Goal: Task Accomplishment & Management: Use online tool/utility

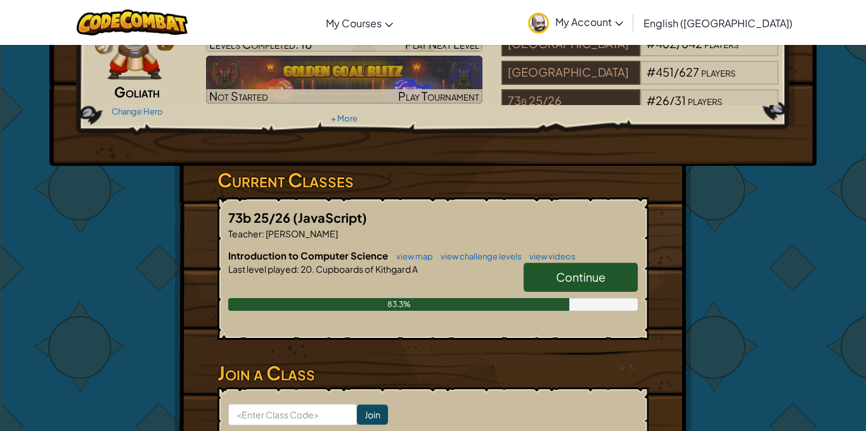
scroll to position [101, 0]
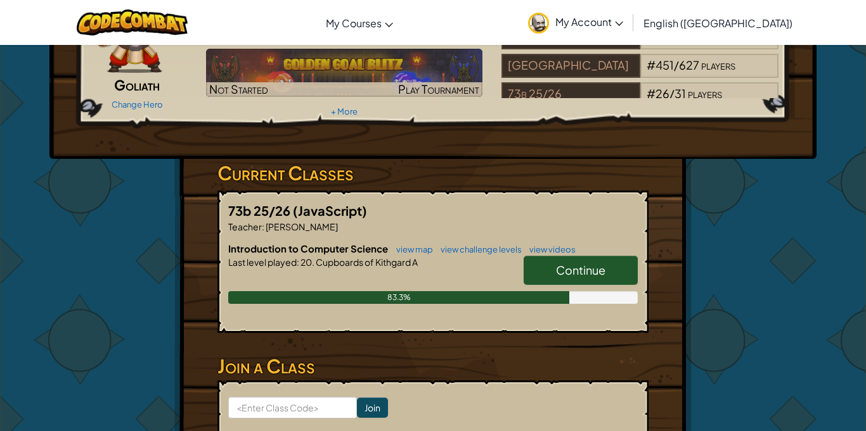
click at [580, 263] on span "Continue" at bounding box center [580, 270] width 49 height 15
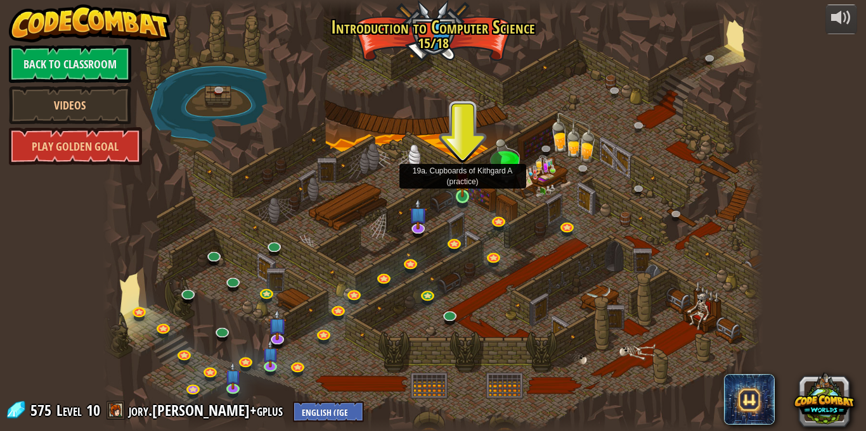
click at [457, 188] on img at bounding box center [462, 180] width 16 height 37
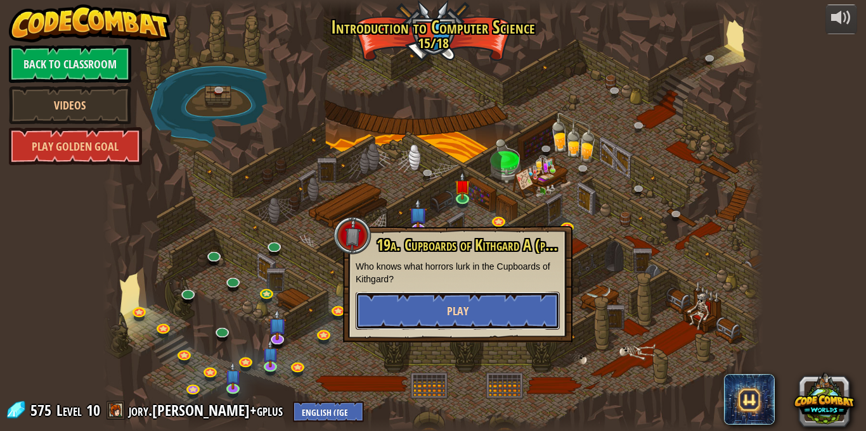
click at [403, 304] on button "Play" at bounding box center [457, 311] width 204 height 38
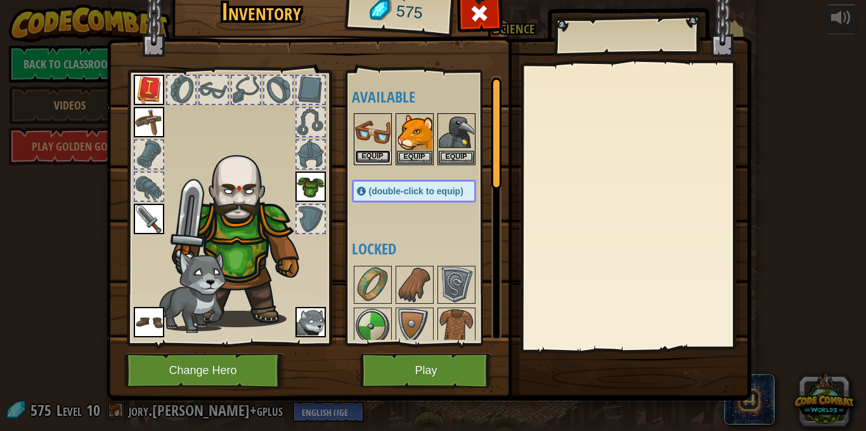
click at [378, 161] on button "Equip" at bounding box center [372, 156] width 35 height 13
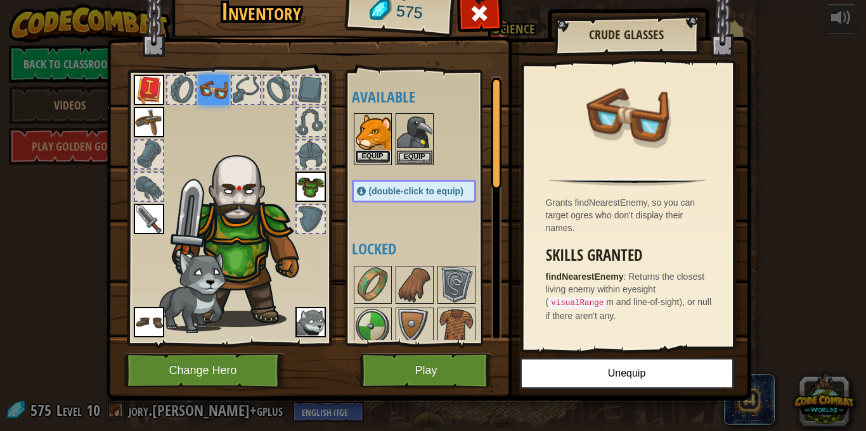
click at [380, 152] on button "Equip" at bounding box center [372, 156] width 35 height 13
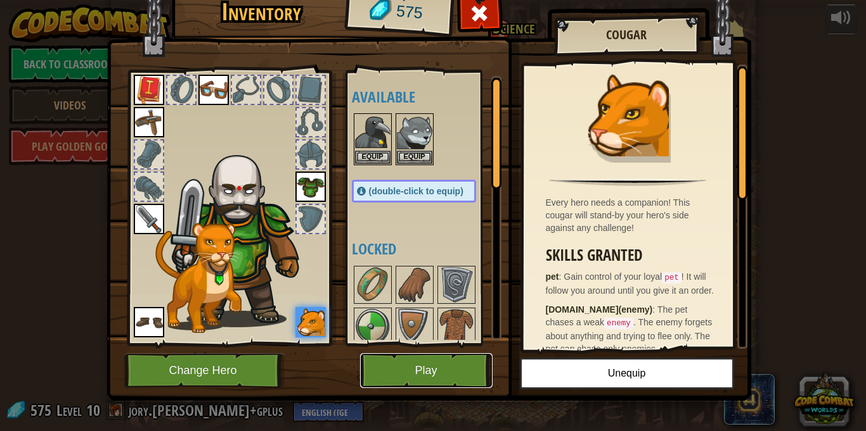
click at [402, 365] on button "Play" at bounding box center [426, 371] width 132 height 35
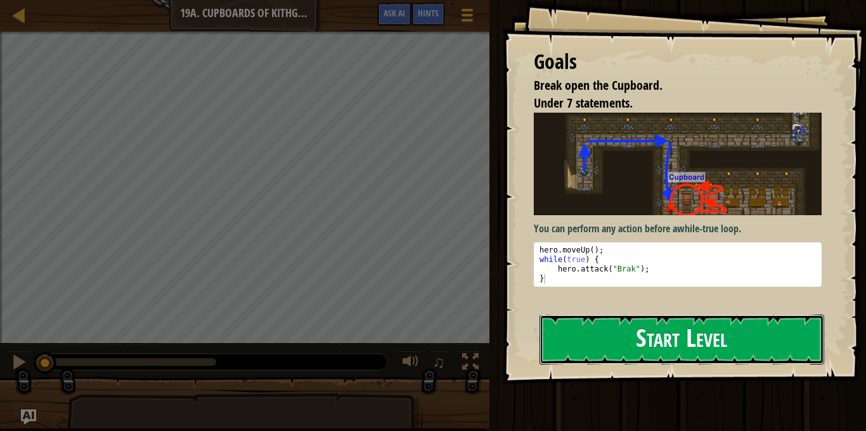
click at [767, 345] on button "Start Level" at bounding box center [681, 340] width 284 height 50
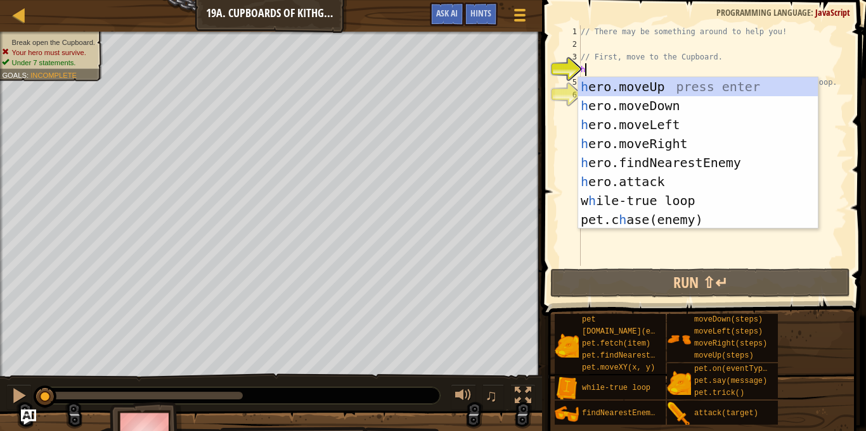
type textarea "h"
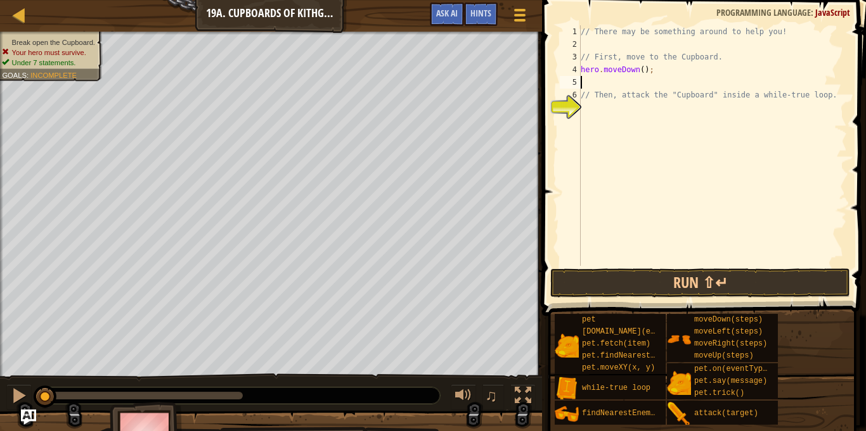
type textarea "h"
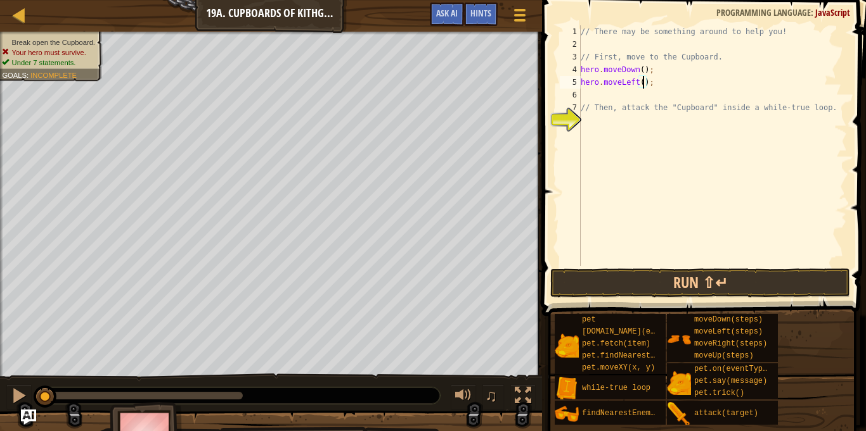
type textarea "hero.moveLeft(2);"
type textarea "h"
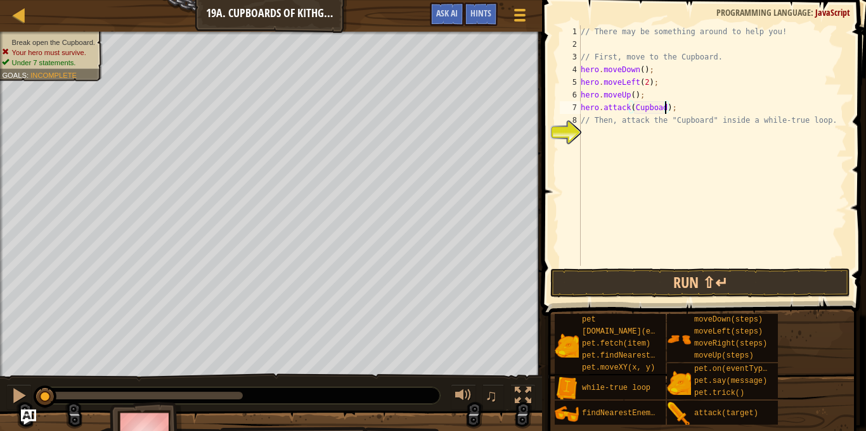
scroll to position [6, 12]
click at [756, 271] on button "Run ⇧↵" at bounding box center [700, 283] width 300 height 29
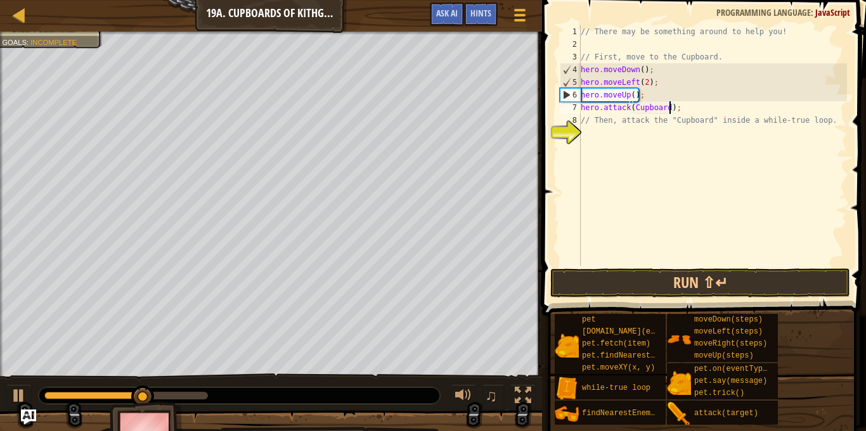
scroll to position [6, 13]
click at [646, 289] on button "Run ⇧↵" at bounding box center [700, 283] width 300 height 29
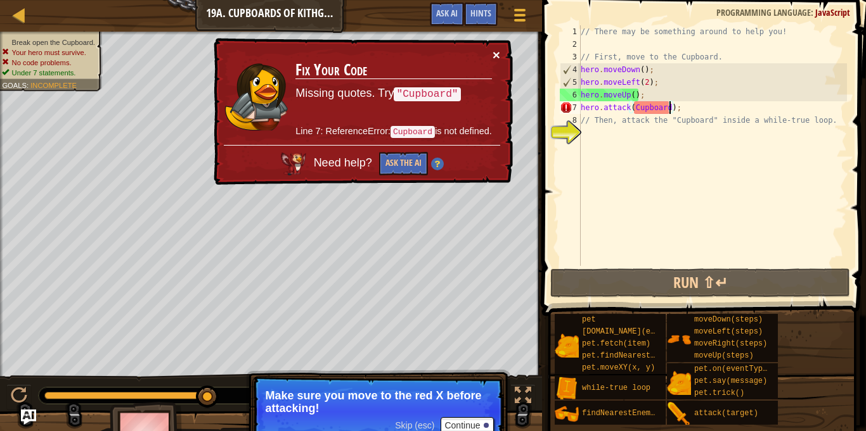
click at [499, 54] on button "×" at bounding box center [496, 54] width 8 height 13
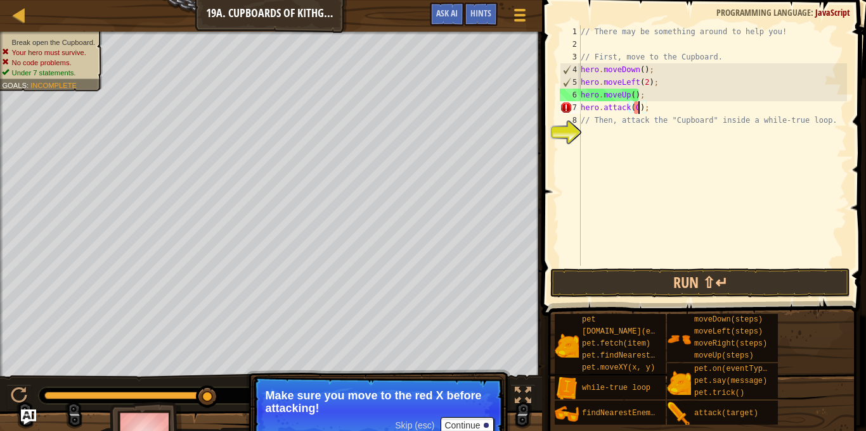
type textarea "hero.attack();"
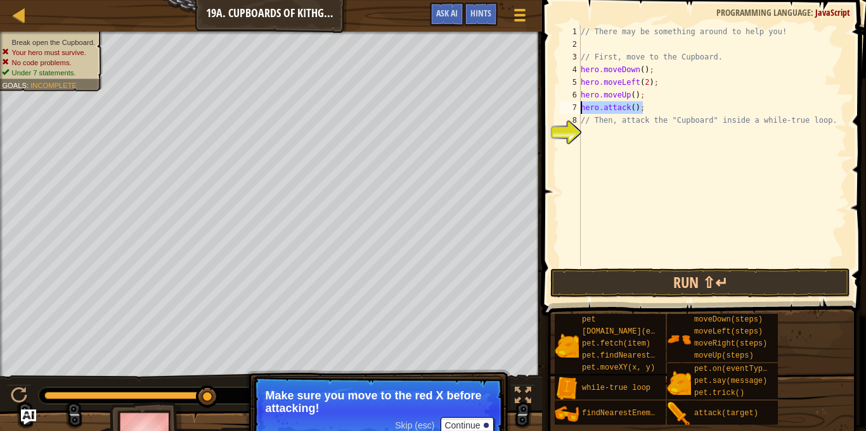
drag, startPoint x: 649, startPoint y: 109, endPoint x: 551, endPoint y: 106, distance: 98.9
click at [551, 106] on div "hero.attack(); 1 2 3 4 5 6 7 8 9 // There may be something around to help you! …" at bounding box center [702, 183] width 328 height 354
type textarea "h"
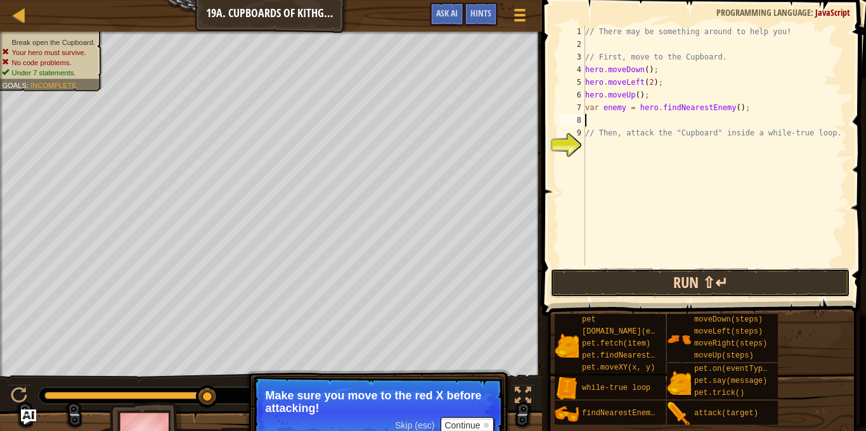
click at [617, 286] on button "Run ⇧↵" at bounding box center [700, 283] width 300 height 29
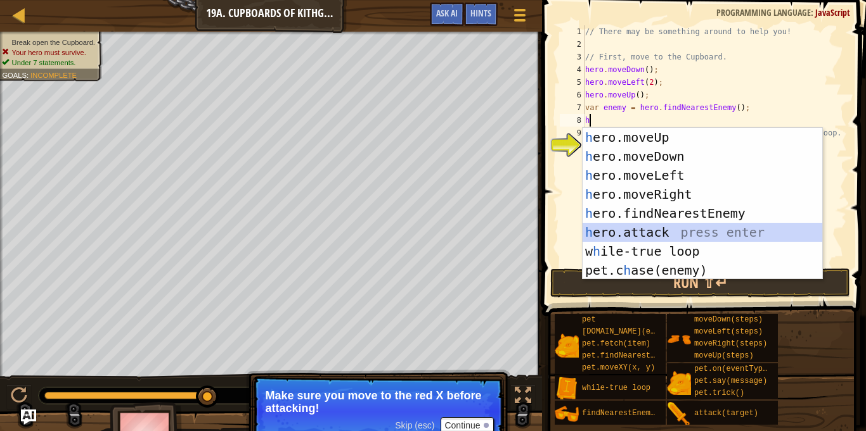
click at [651, 227] on div "h ero.moveUp press enter h ero.moveDown press enter h ero.moveLeft press enter …" at bounding box center [702, 223] width 240 height 190
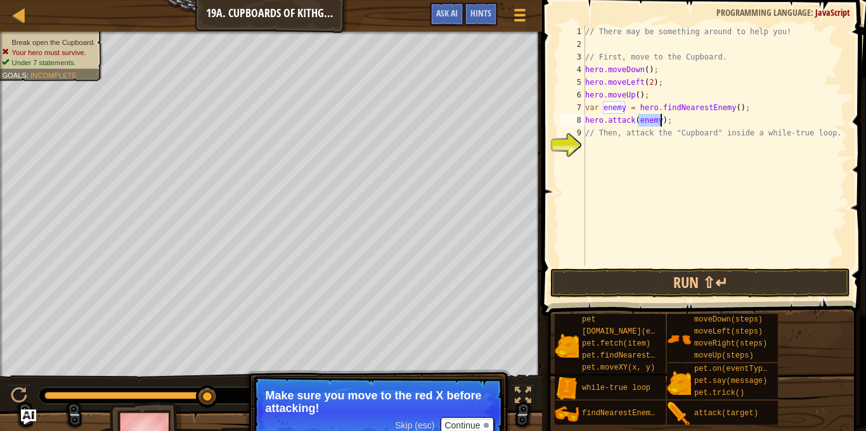
click at [618, 106] on div "// There may be something around to help you! // First, move to the Cupboard. h…" at bounding box center [714, 158] width 264 height 266
click at [622, 106] on div "// There may be something around to help you! // First, move to the Cupboard. h…" at bounding box center [714, 158] width 264 height 266
type textarea "var enemy = hero.findNearestEnemy();"
click at [667, 291] on button "Run ⇧↵" at bounding box center [700, 283] width 300 height 29
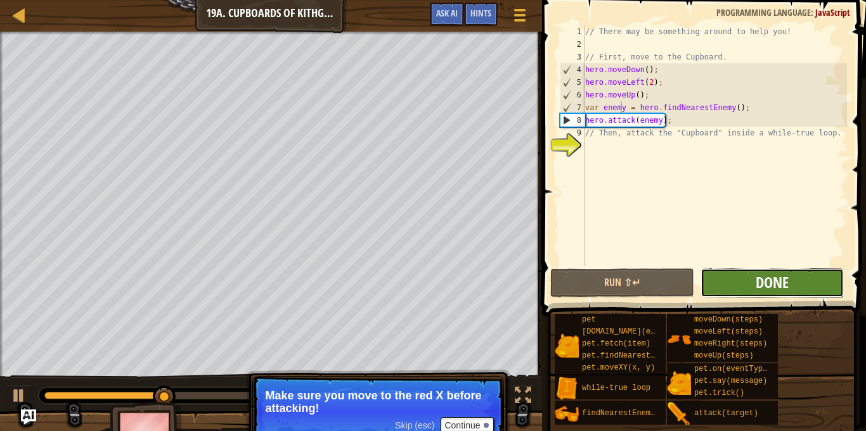
click at [760, 276] on span "Done" at bounding box center [771, 282] width 33 height 20
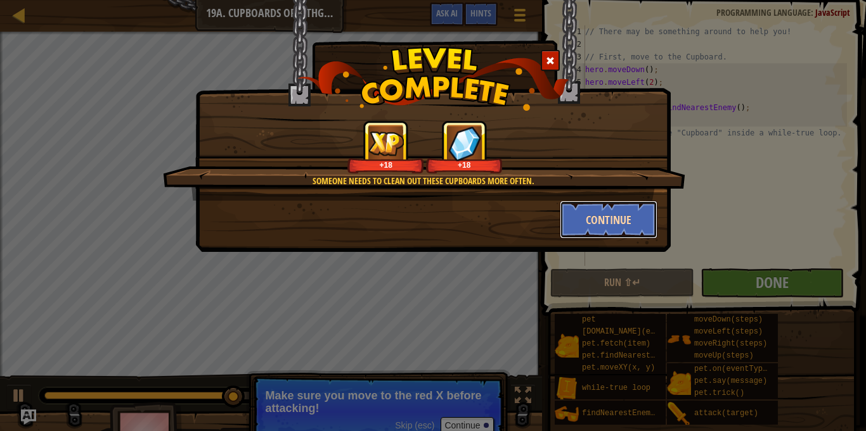
click at [606, 216] on button "Continue" at bounding box center [608, 220] width 98 height 38
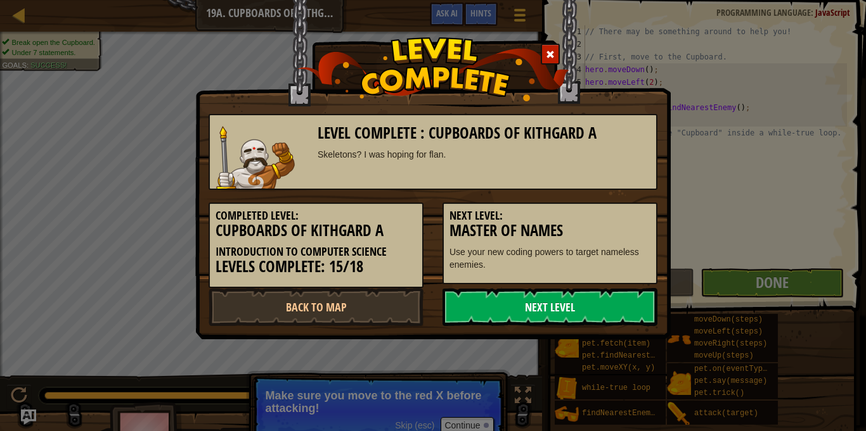
click at [561, 297] on link "Next Level" at bounding box center [549, 307] width 215 height 38
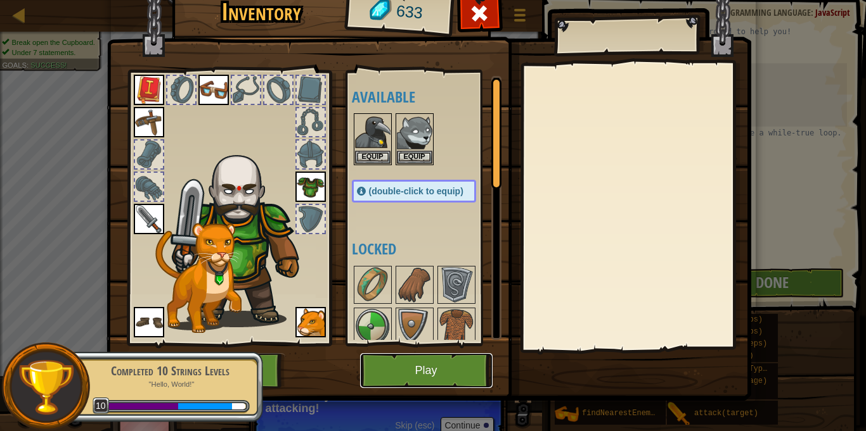
click at [431, 366] on button "Play" at bounding box center [426, 371] width 132 height 35
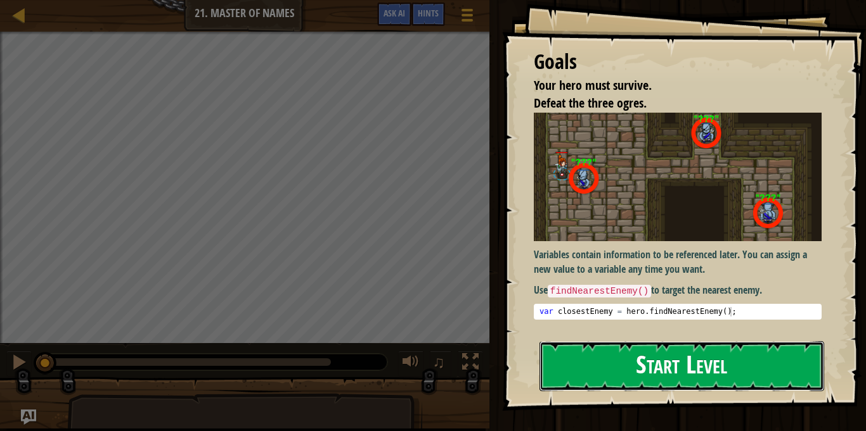
click at [581, 366] on button "Start Level" at bounding box center [681, 367] width 284 height 50
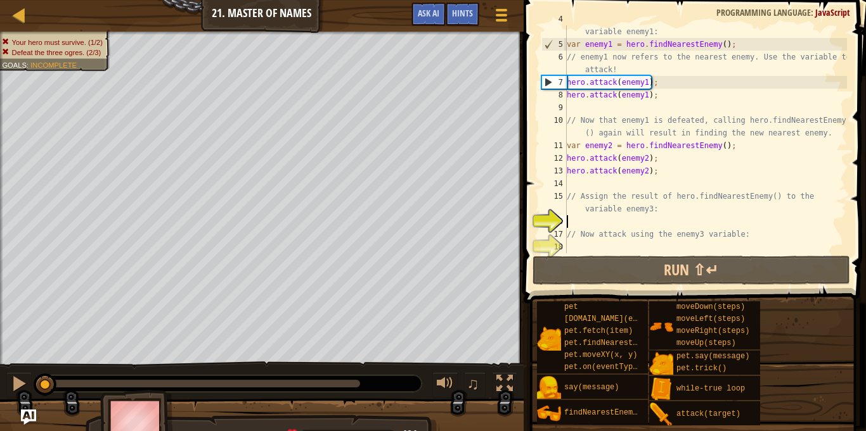
scroll to position [51, 0]
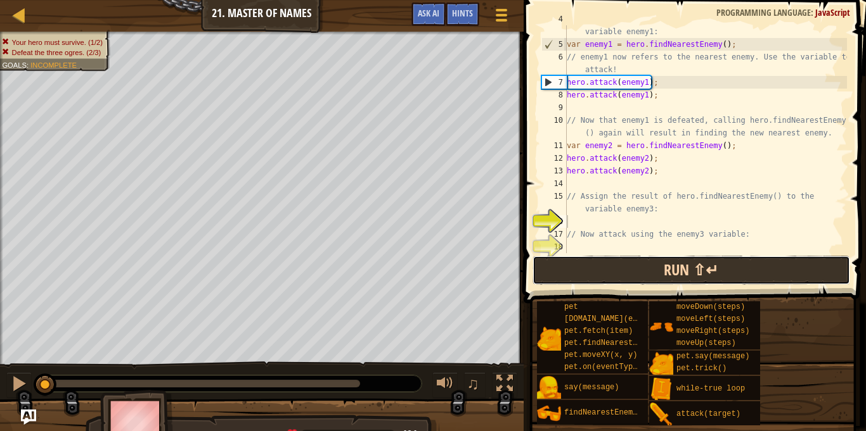
click at [603, 271] on button "Run ⇧↵" at bounding box center [690, 270] width 317 height 29
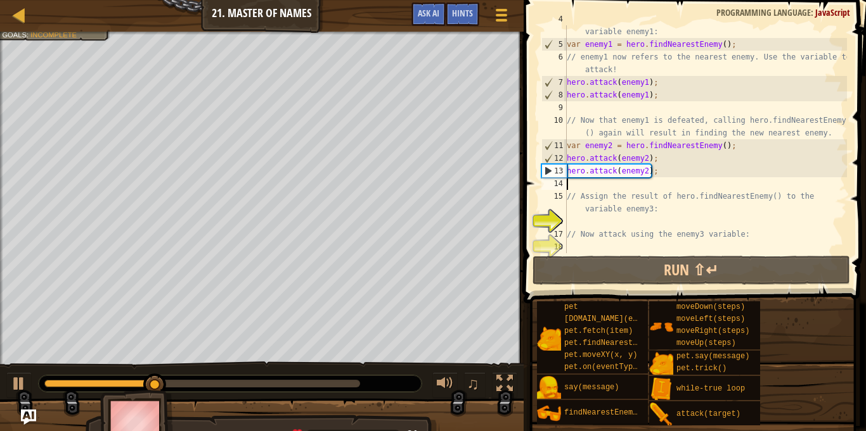
click at [587, 182] on div "// Assign the result of hero.findNearestEnemy() to the variable enemy1: var ene…" at bounding box center [705, 146] width 283 height 266
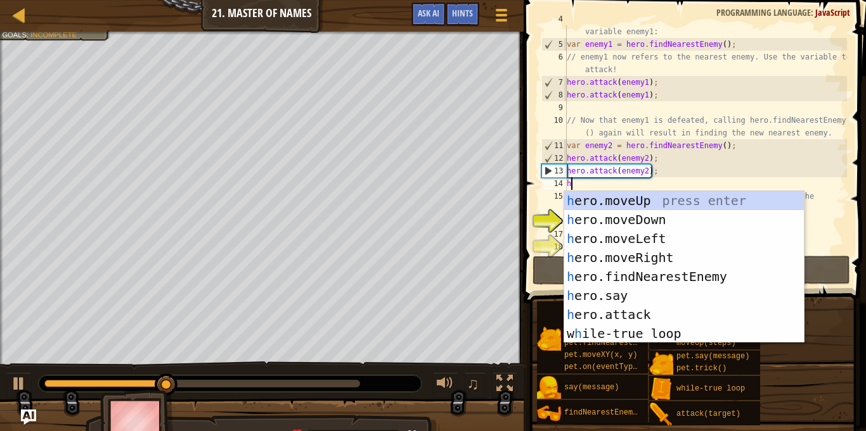
scroll to position [6, 0]
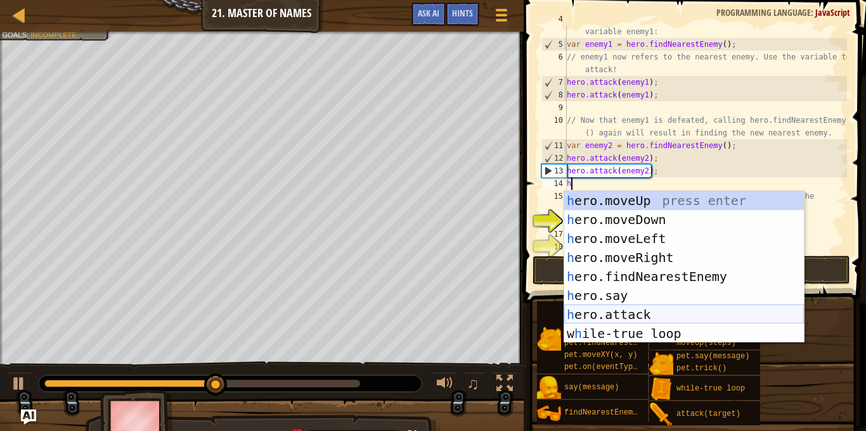
click at [602, 312] on div "h ero.moveUp press enter h ero.moveDown press enter h ero.moveLeft press enter …" at bounding box center [684, 286] width 240 height 190
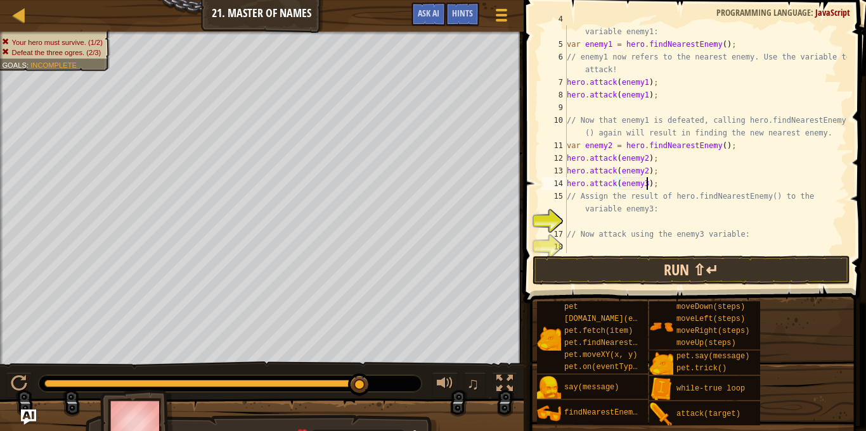
scroll to position [6, 11]
click at [650, 276] on button "Run ⇧↵" at bounding box center [690, 270] width 317 height 29
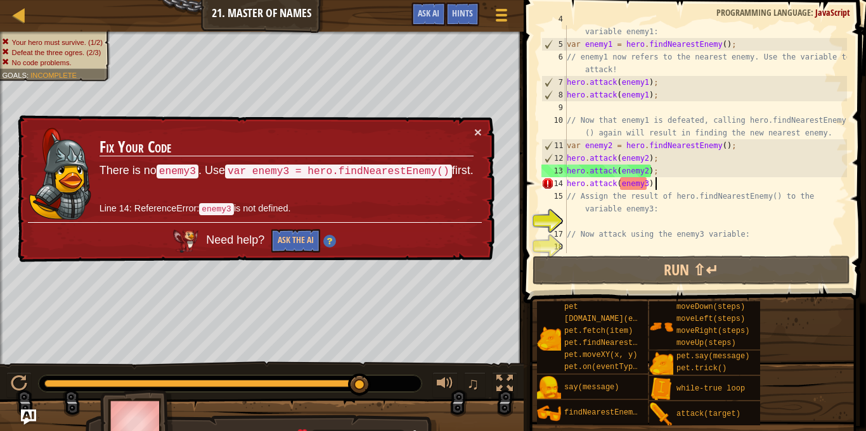
click at [656, 186] on div "// Assign the result of hero.findNearestEnemy() to the variable enemy1: var ene…" at bounding box center [705, 146] width 283 height 266
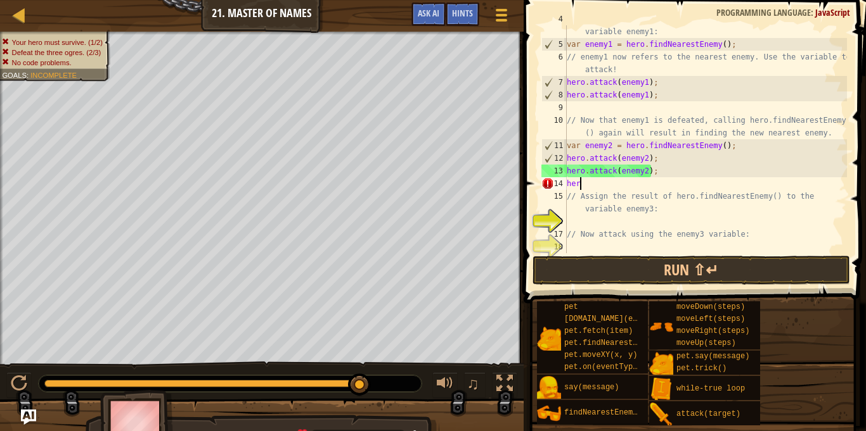
scroll to position [6, 1]
type textarea "h"
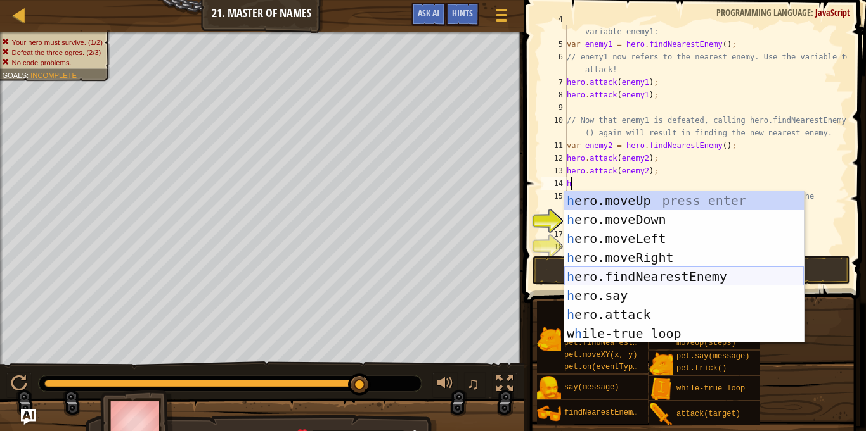
click at [731, 269] on div "h ero.moveUp press enter h ero.moveDown press enter h ero.moveLeft press enter …" at bounding box center [684, 286] width 240 height 190
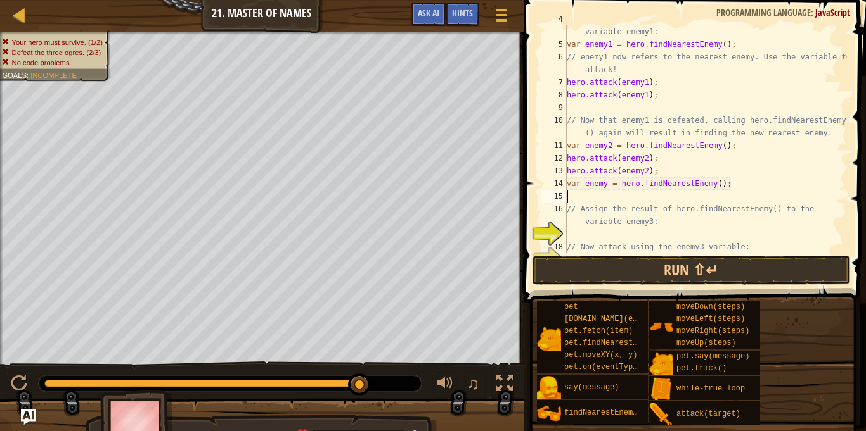
click at [603, 188] on div "// Assign the result of hero.findNearestEnemy() to the variable enemy1: var ene…" at bounding box center [705, 146] width 283 height 266
click at [604, 188] on div "// Assign the result of hero.findNearestEnemy() to the variable enemy1: var ene…" at bounding box center [705, 146] width 283 height 266
type textarea "var enemy3 = hero.findNearestEnemy();"
click at [598, 193] on div "// Assign the result of hero.findNearestEnemy() to the variable enemy1: var ene…" at bounding box center [705, 146] width 283 height 266
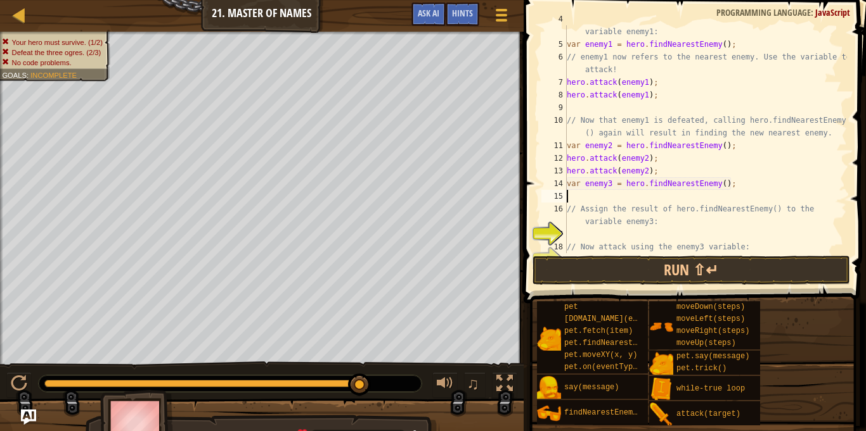
scroll to position [6, 0]
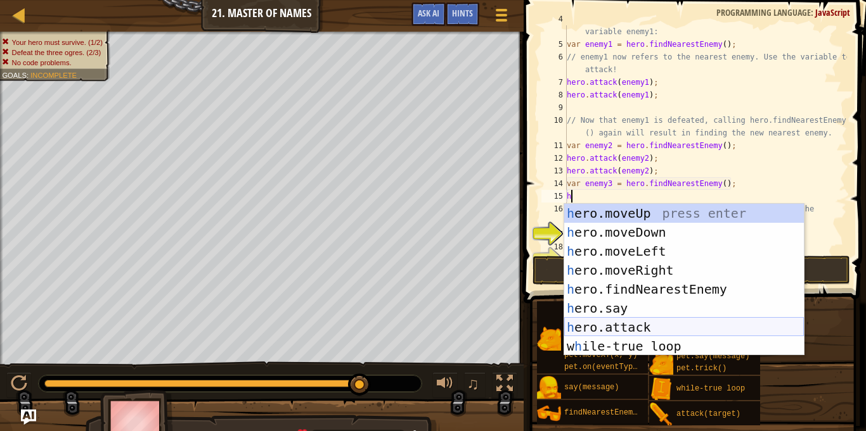
click at [618, 324] on div "h ero.moveUp press enter h ero.moveDown press enter h ero.moveLeft press enter …" at bounding box center [684, 299] width 240 height 190
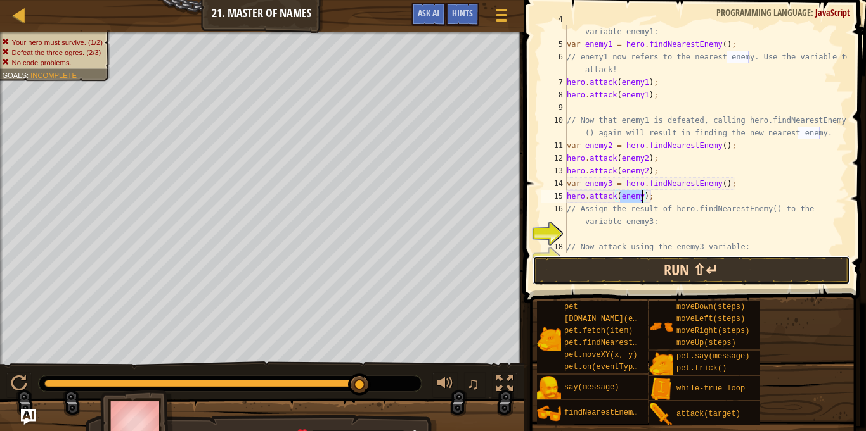
click at [679, 260] on button "Run ⇧↵" at bounding box center [690, 270] width 317 height 29
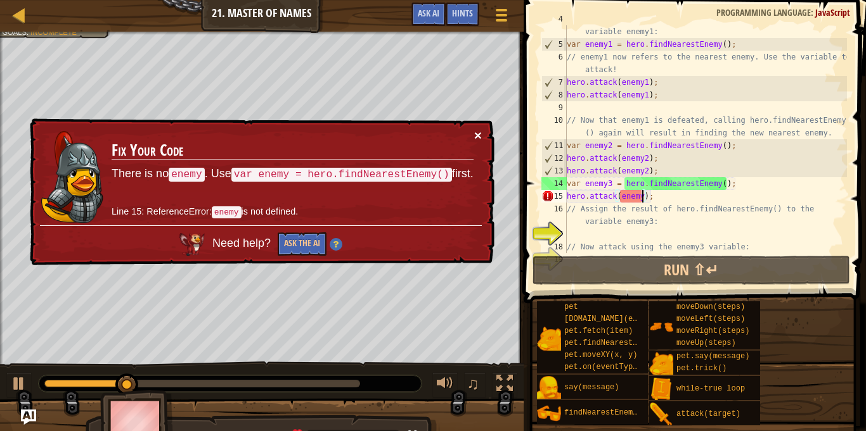
click at [478, 130] on button "×" at bounding box center [478, 135] width 8 height 13
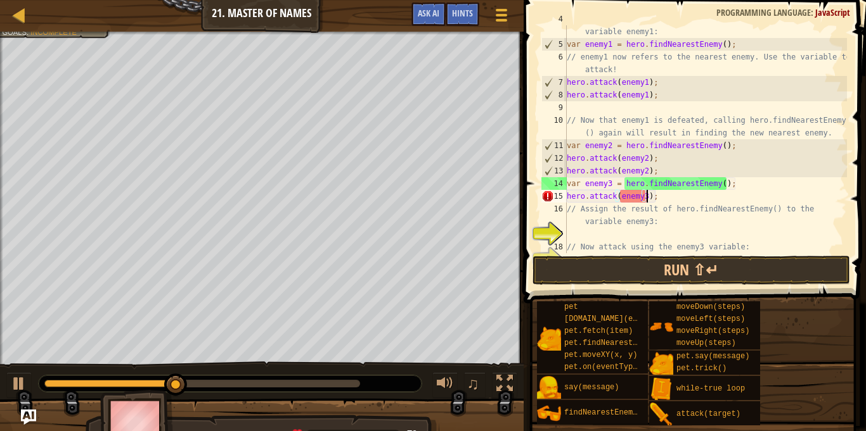
scroll to position [6, 11]
type textarea "hero.attack(enemy3);"
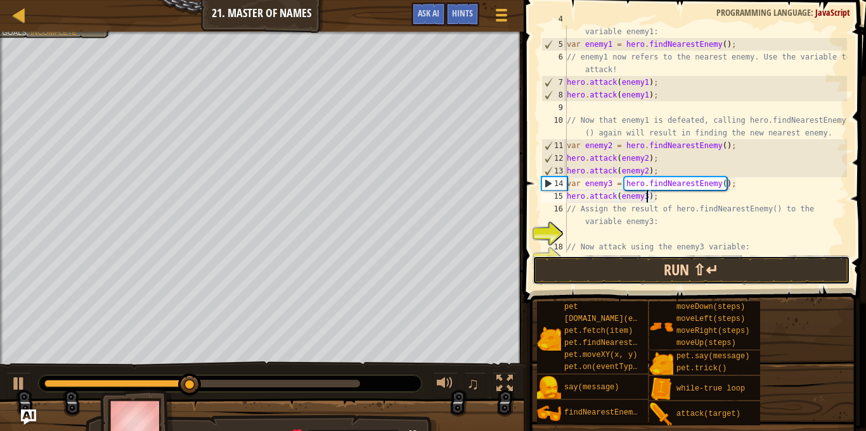
click at [634, 278] on button "Run ⇧↵" at bounding box center [690, 270] width 317 height 29
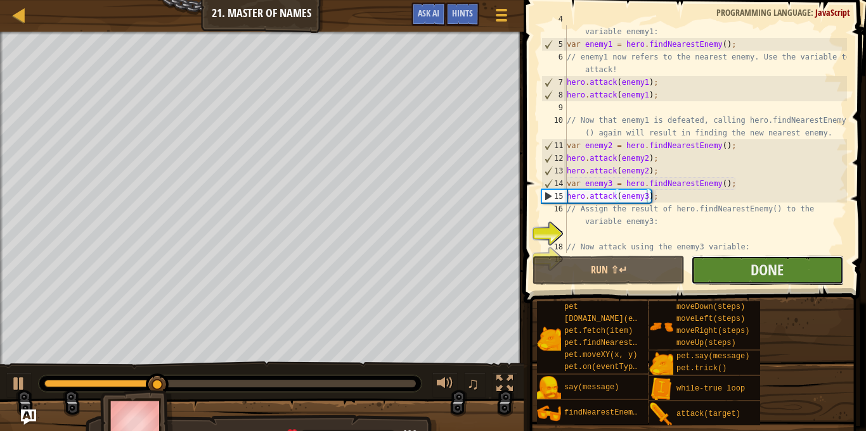
click at [743, 259] on button "Done" at bounding box center [767, 270] width 152 height 29
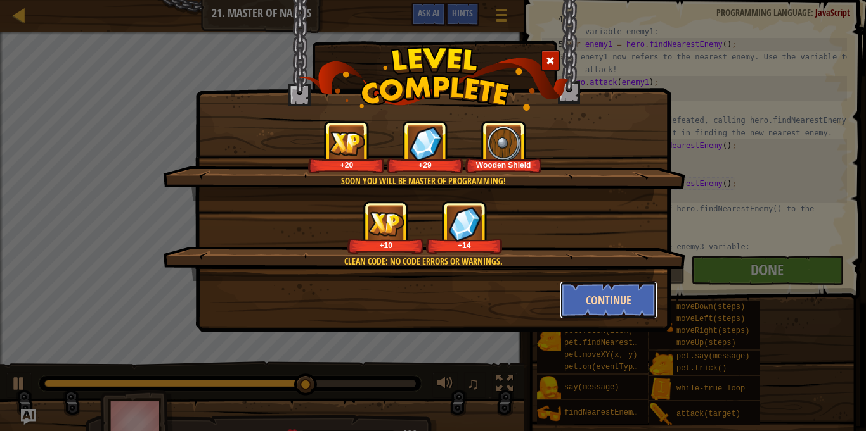
click at [590, 302] on button "Continue" at bounding box center [608, 300] width 98 height 38
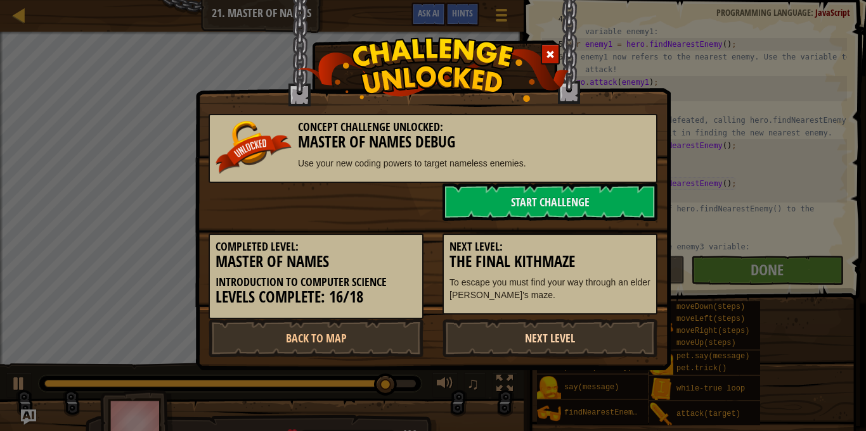
click at [539, 352] on link "Next Level" at bounding box center [549, 338] width 215 height 38
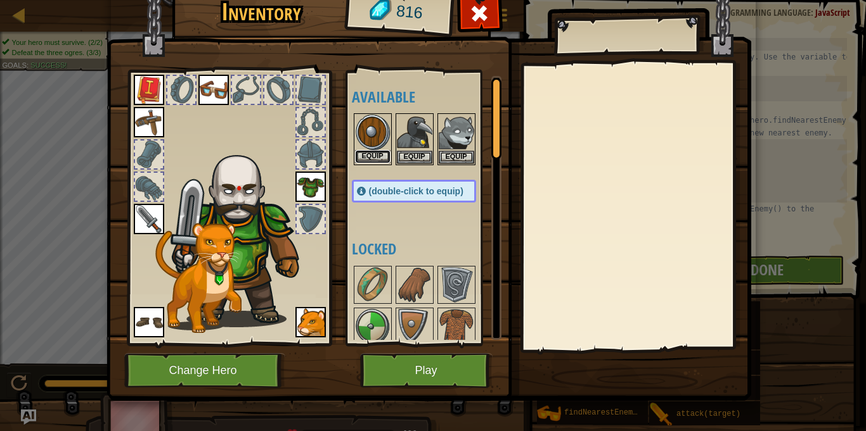
click at [371, 154] on button "Equip" at bounding box center [372, 156] width 35 height 13
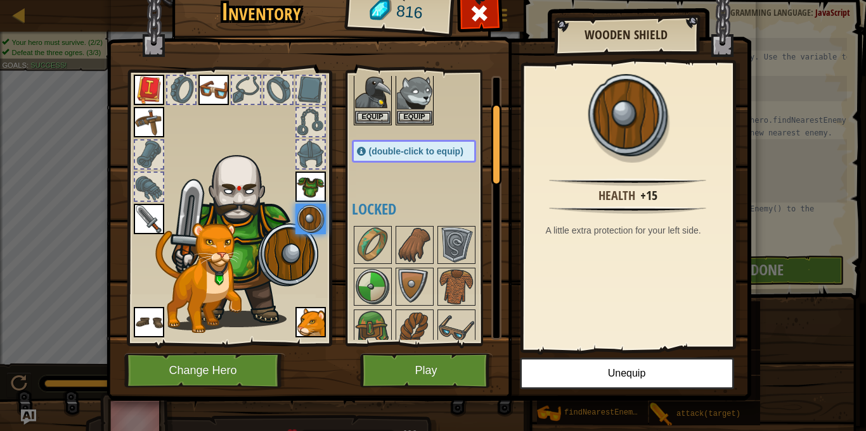
scroll to position [113, 0]
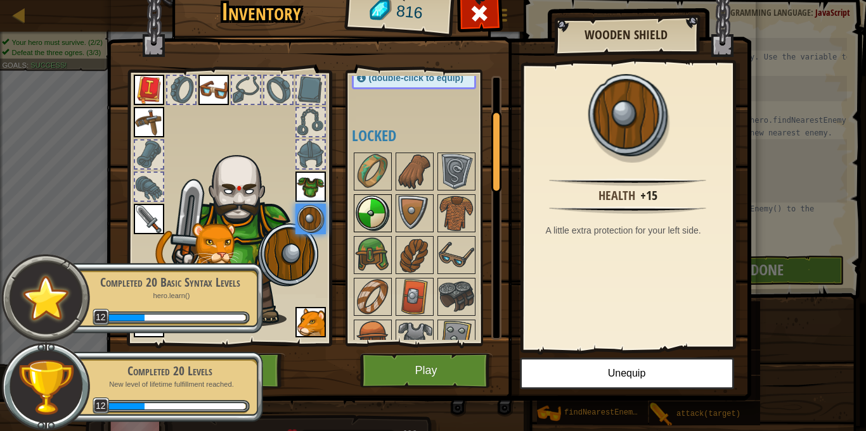
click at [380, 211] on img at bounding box center [372, 213] width 35 height 35
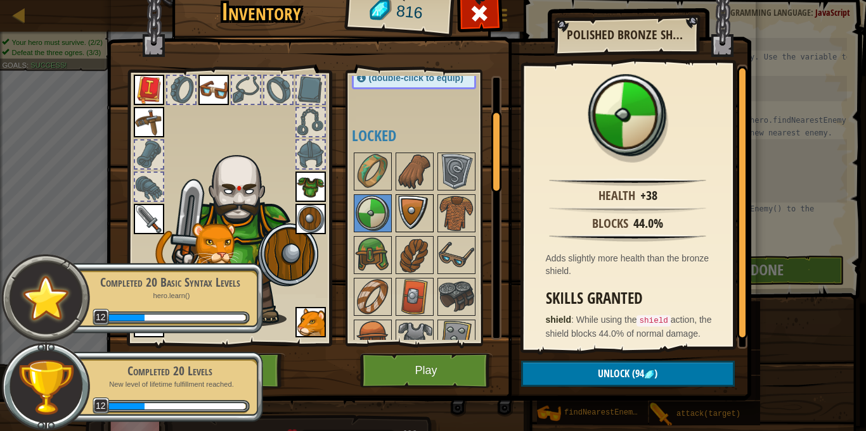
click at [423, 207] on img at bounding box center [414, 213] width 35 height 35
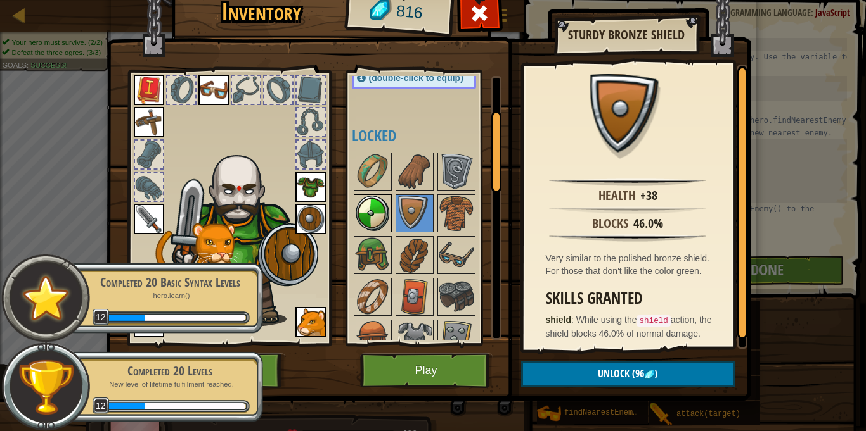
click at [375, 203] on img at bounding box center [372, 213] width 35 height 35
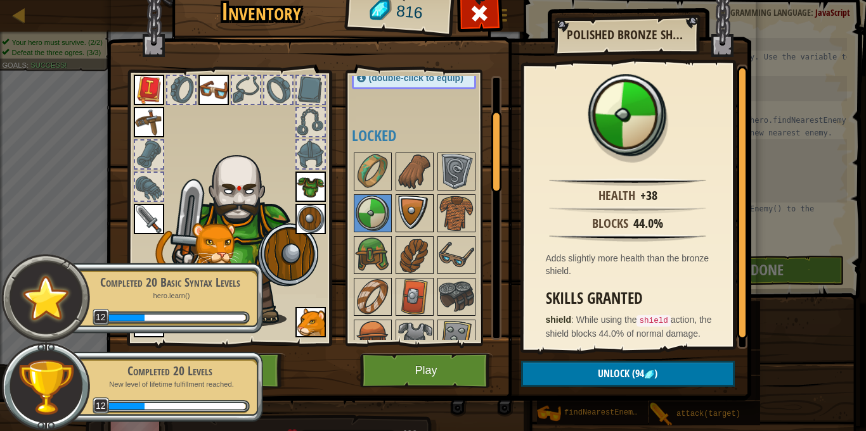
click at [407, 216] on img at bounding box center [414, 213] width 35 height 35
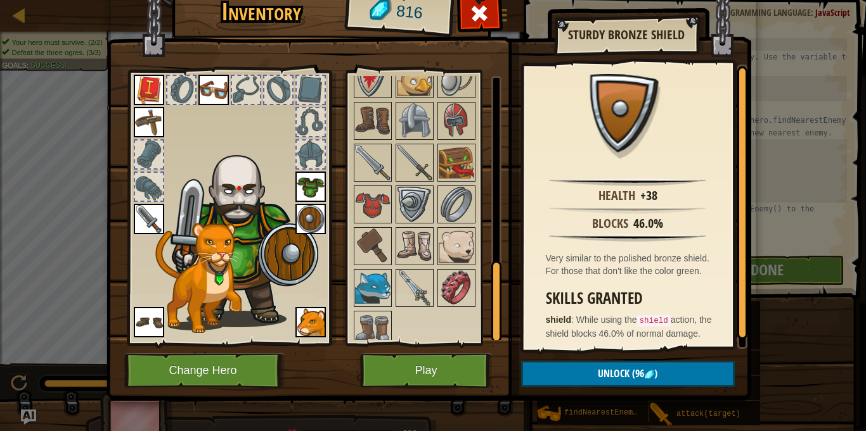
scroll to position [635, 0]
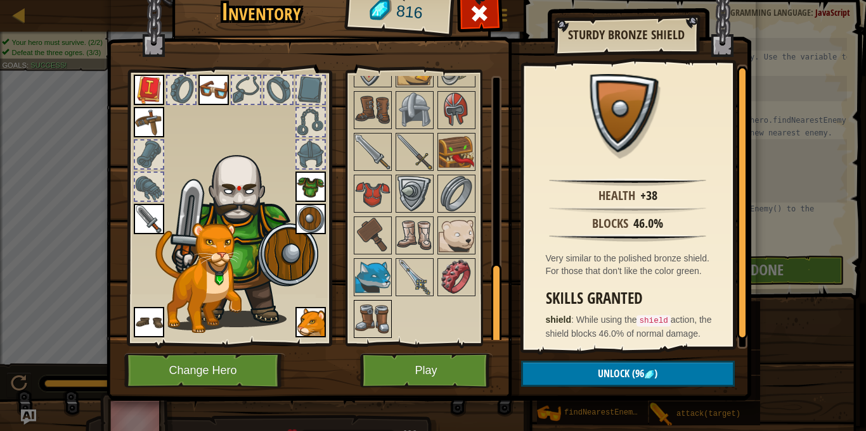
click at [374, 328] on img at bounding box center [372, 319] width 35 height 35
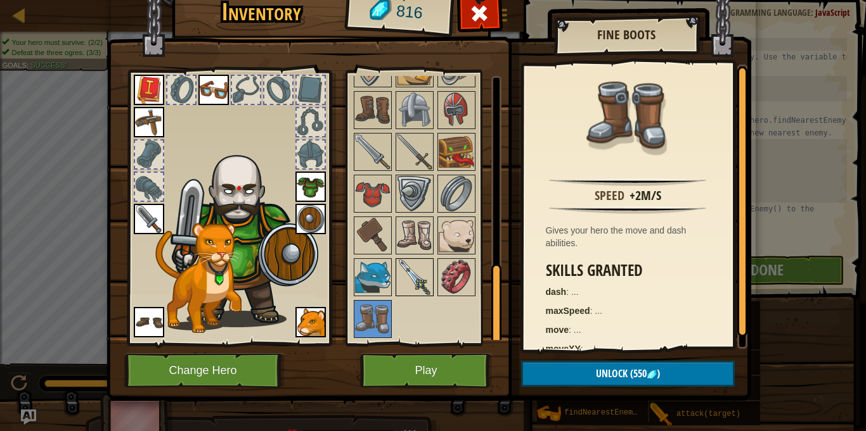
click at [403, 283] on img at bounding box center [414, 277] width 35 height 35
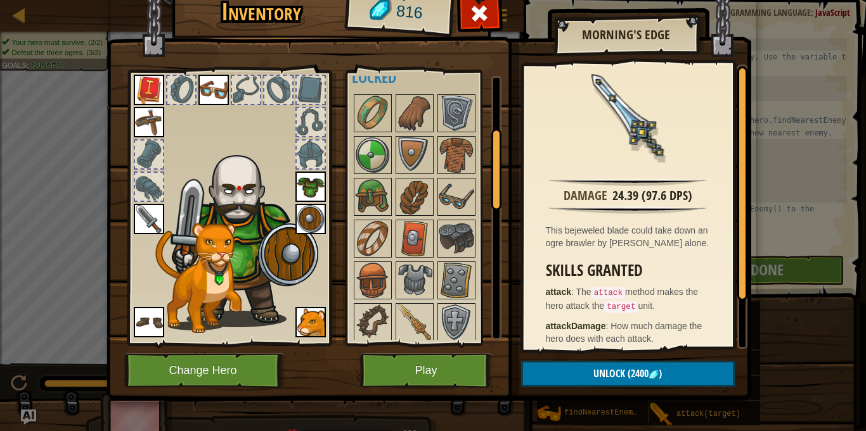
scroll to position [169, 0]
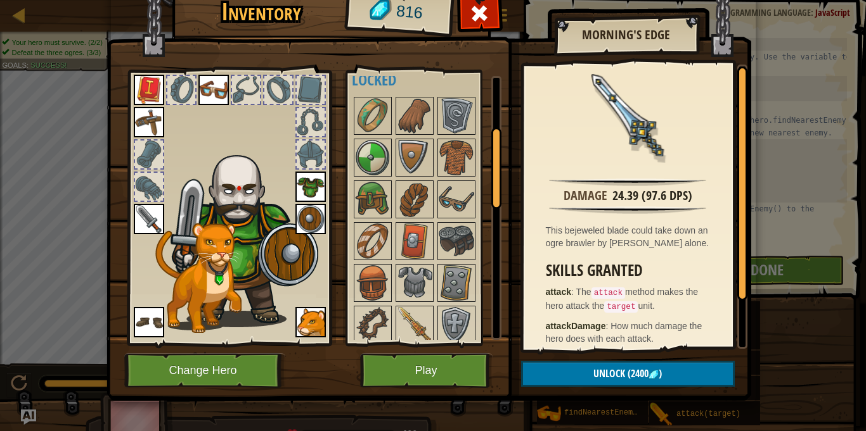
click at [148, 214] on img at bounding box center [149, 219] width 30 height 30
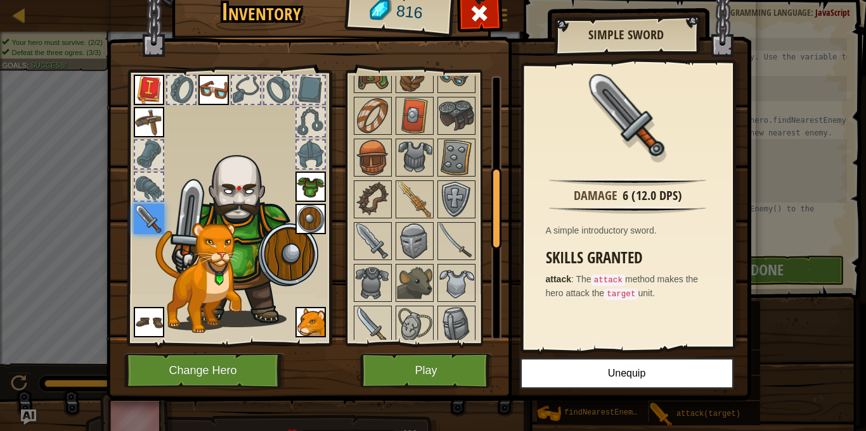
scroll to position [309, 0]
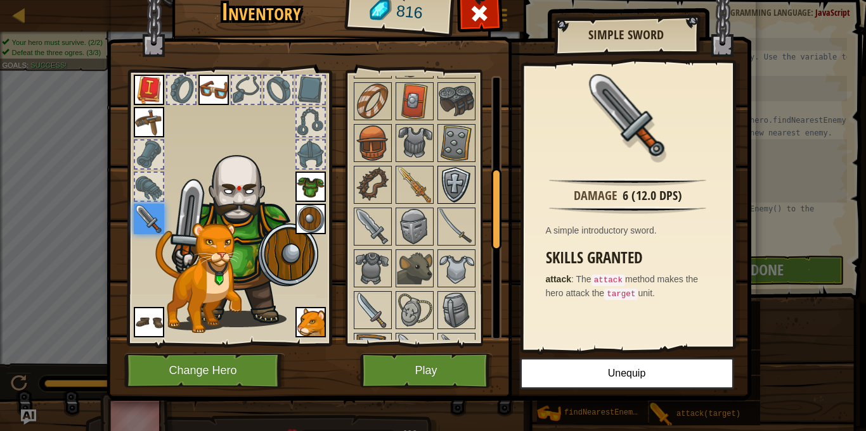
click at [446, 177] on img at bounding box center [455, 184] width 35 height 35
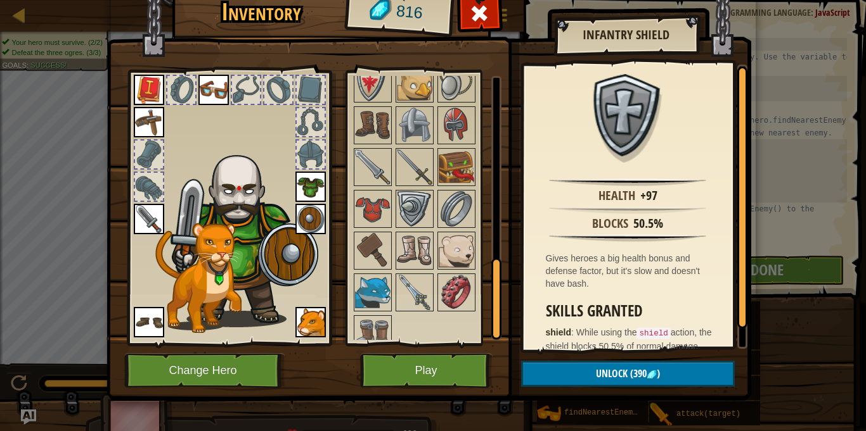
scroll to position [635, 0]
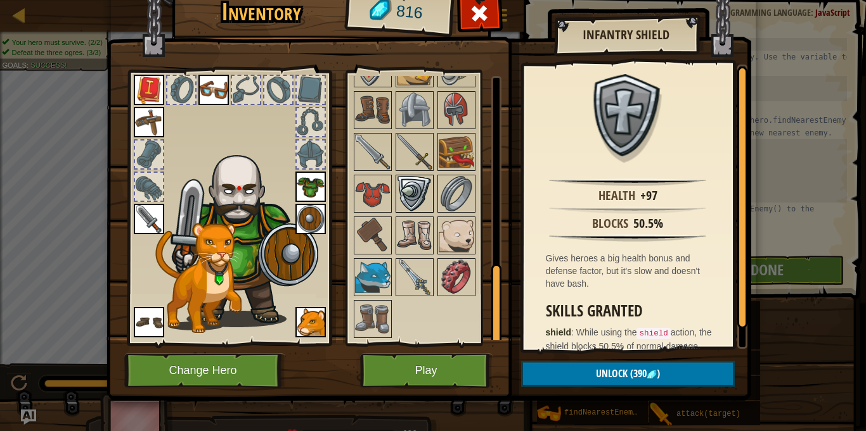
click at [419, 187] on img at bounding box center [414, 193] width 35 height 35
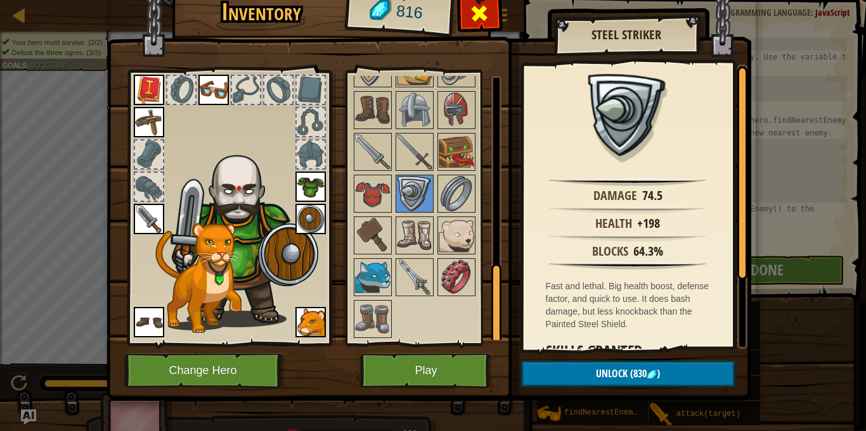
click at [486, 10] on span at bounding box center [479, 13] width 20 height 20
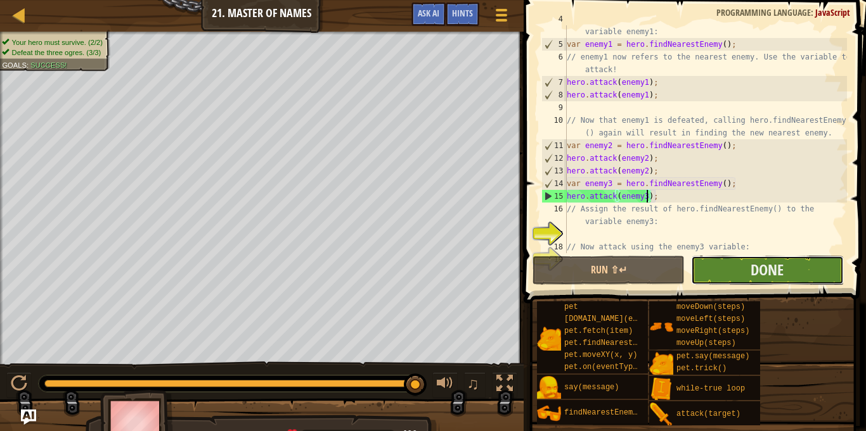
click at [730, 270] on button "Done" at bounding box center [767, 270] width 152 height 29
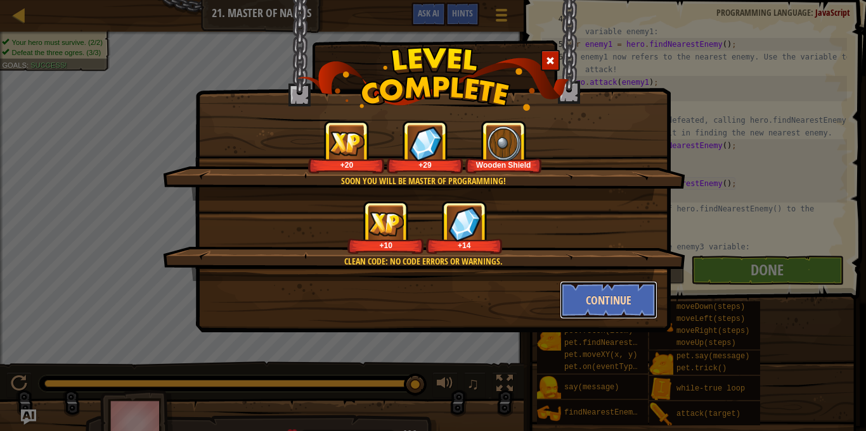
click at [634, 305] on button "Continue" at bounding box center [608, 300] width 98 height 38
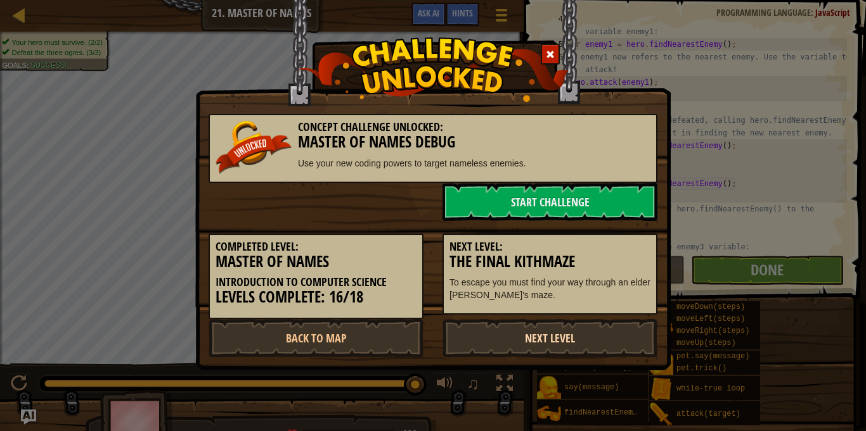
click at [554, 328] on link "Next Level" at bounding box center [549, 338] width 215 height 38
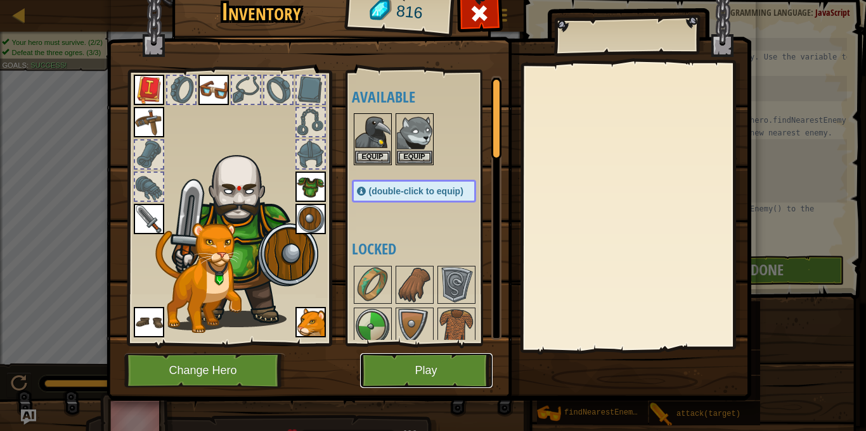
click at [404, 361] on button "Play" at bounding box center [426, 371] width 132 height 35
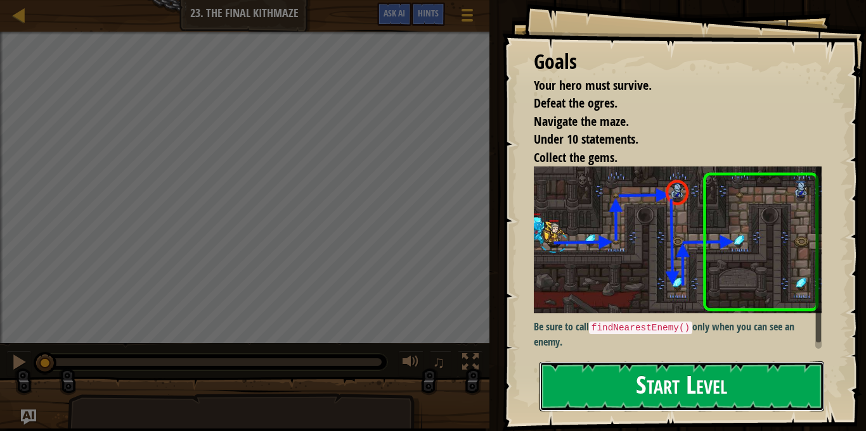
click at [688, 404] on button "Start Level" at bounding box center [681, 387] width 284 height 50
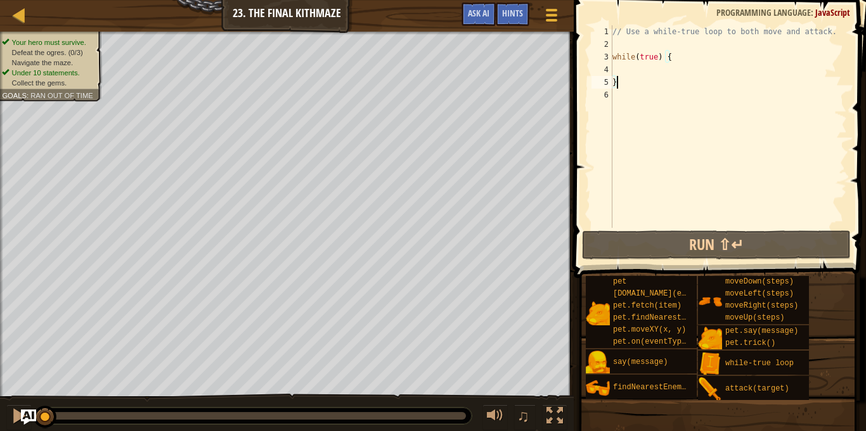
click at [627, 65] on div "// Use a while-true loop to both move and attack. while ( true ) { }" at bounding box center [728, 139] width 237 height 228
type textarea "h"
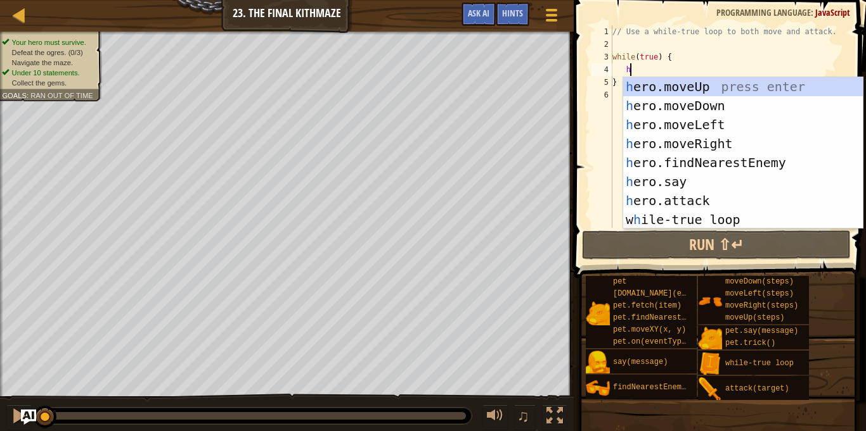
scroll to position [6, 3]
